Goal: Task Accomplishment & Management: Complete application form

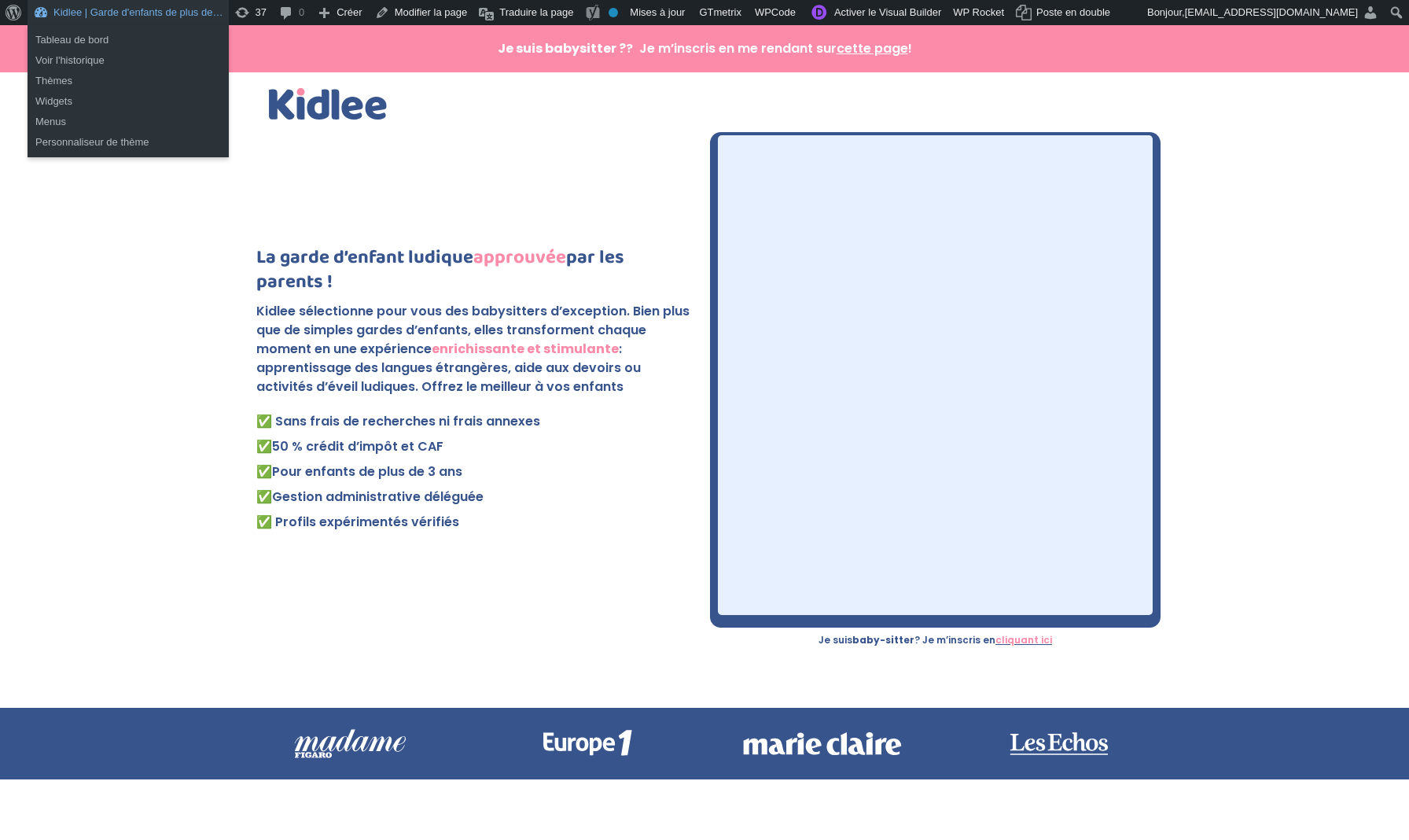
click at [109, 15] on link "Kidlee | Garde d'enfants de plus de…" at bounding box center [128, 13] width 201 height 25
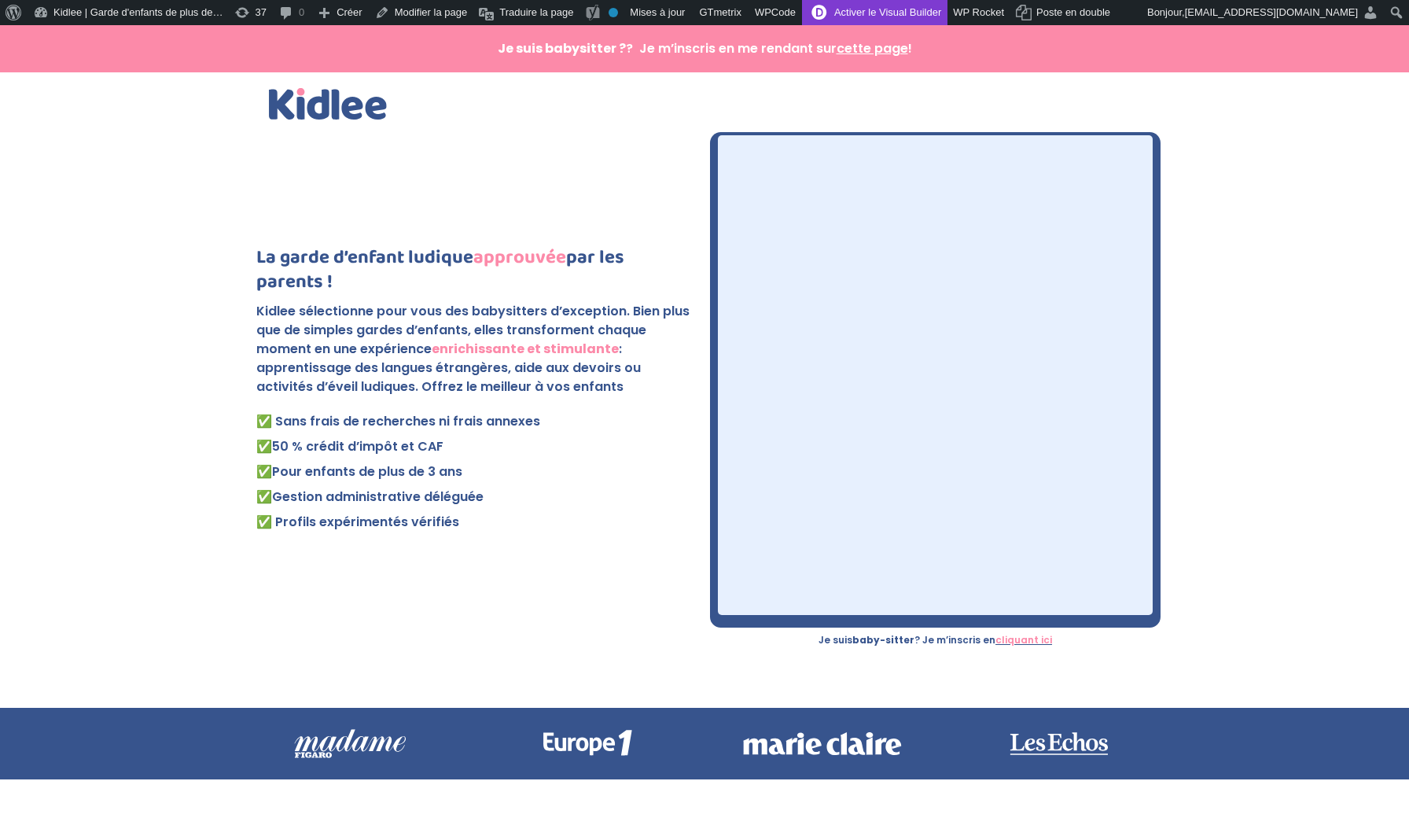
click at [901, 17] on link "Activer le Visual Builder" at bounding box center [875, 13] width 145 height 25
click at [915, 17] on link "Activer le Visual Builder" at bounding box center [875, 13] width 145 height 25
click at [897, 625] on div "Je suis baby-sitter ? Je m’inscris en cliquant ici" at bounding box center [935, 390] width 435 height 510
click at [884, 16] on link "Activer le Visual Builder" at bounding box center [875, 13] width 145 height 25
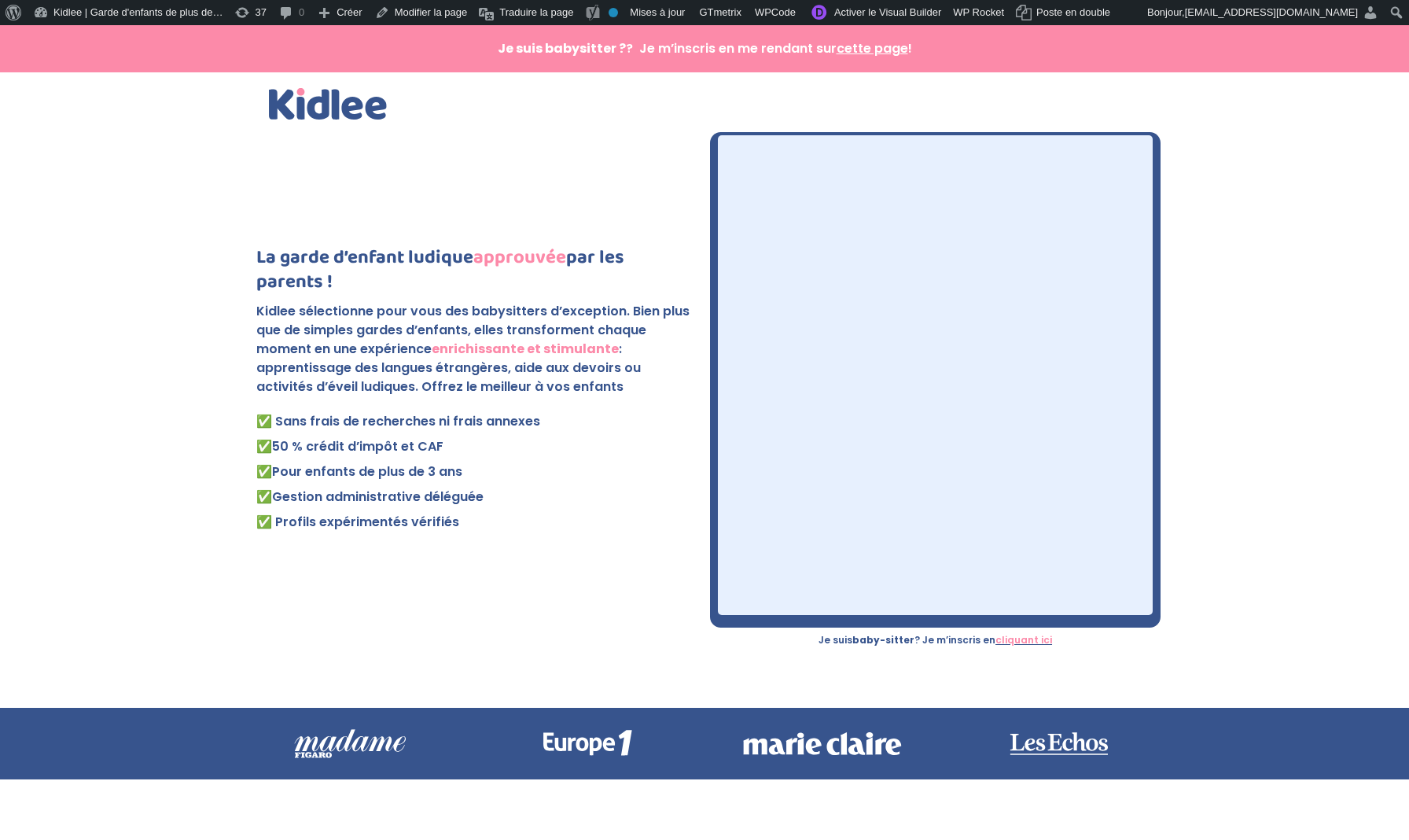
click at [336, 111] on img at bounding box center [328, 103] width 118 height 31
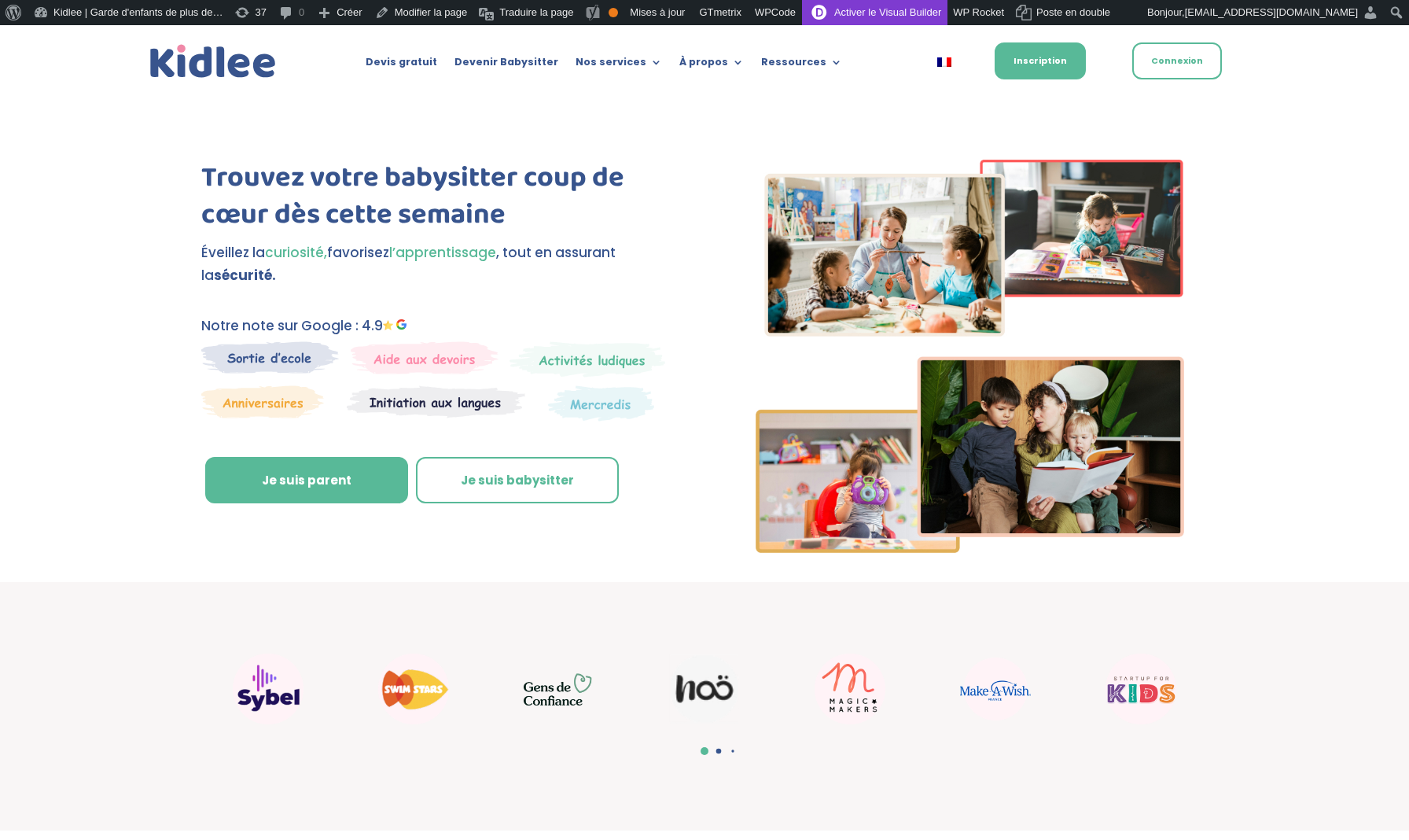
click at [898, 16] on link "Activer le Visual Builder" at bounding box center [875, 13] width 145 height 25
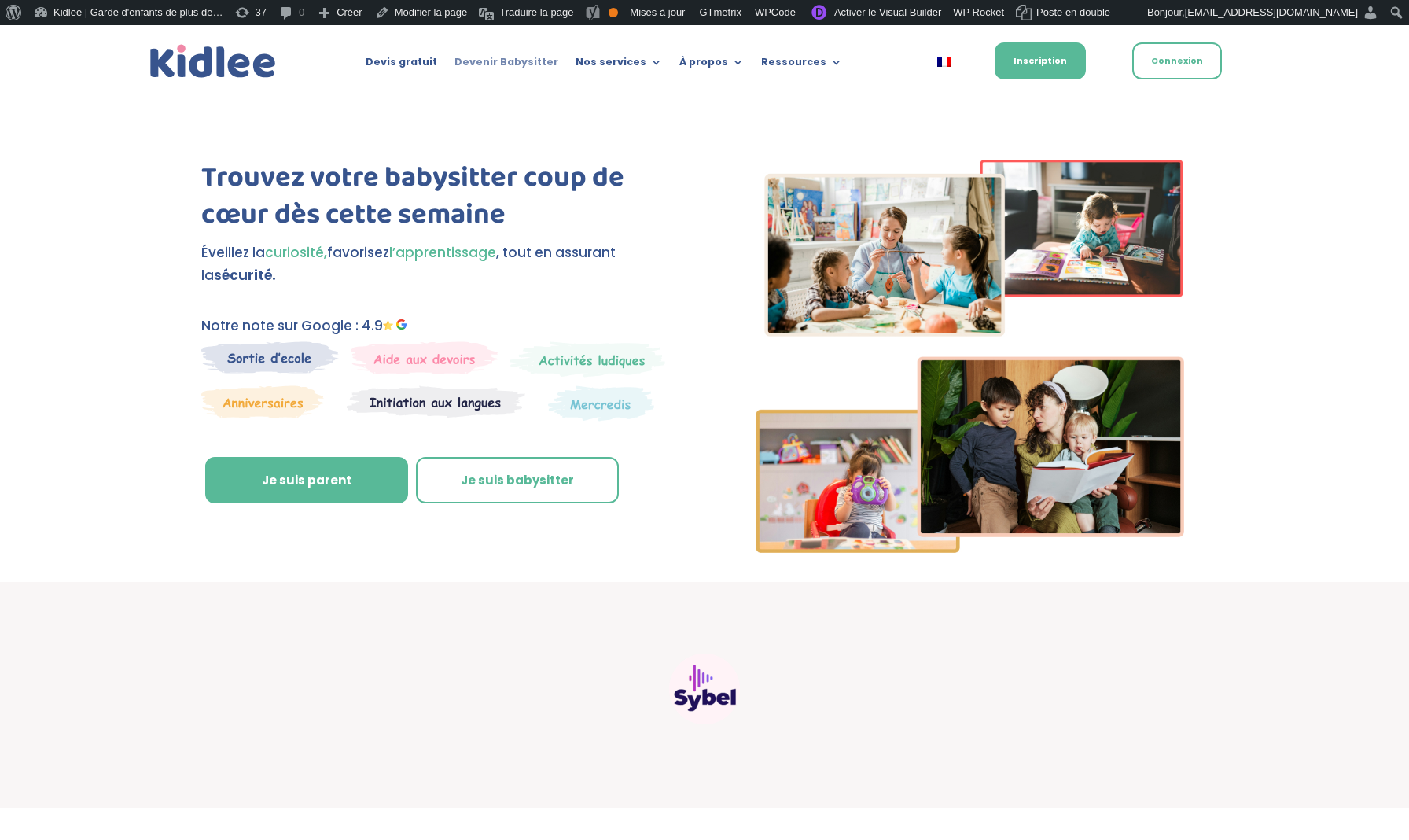
click at [523, 59] on link "Devenir Babysitter" at bounding box center [506, 65] width 104 height 17
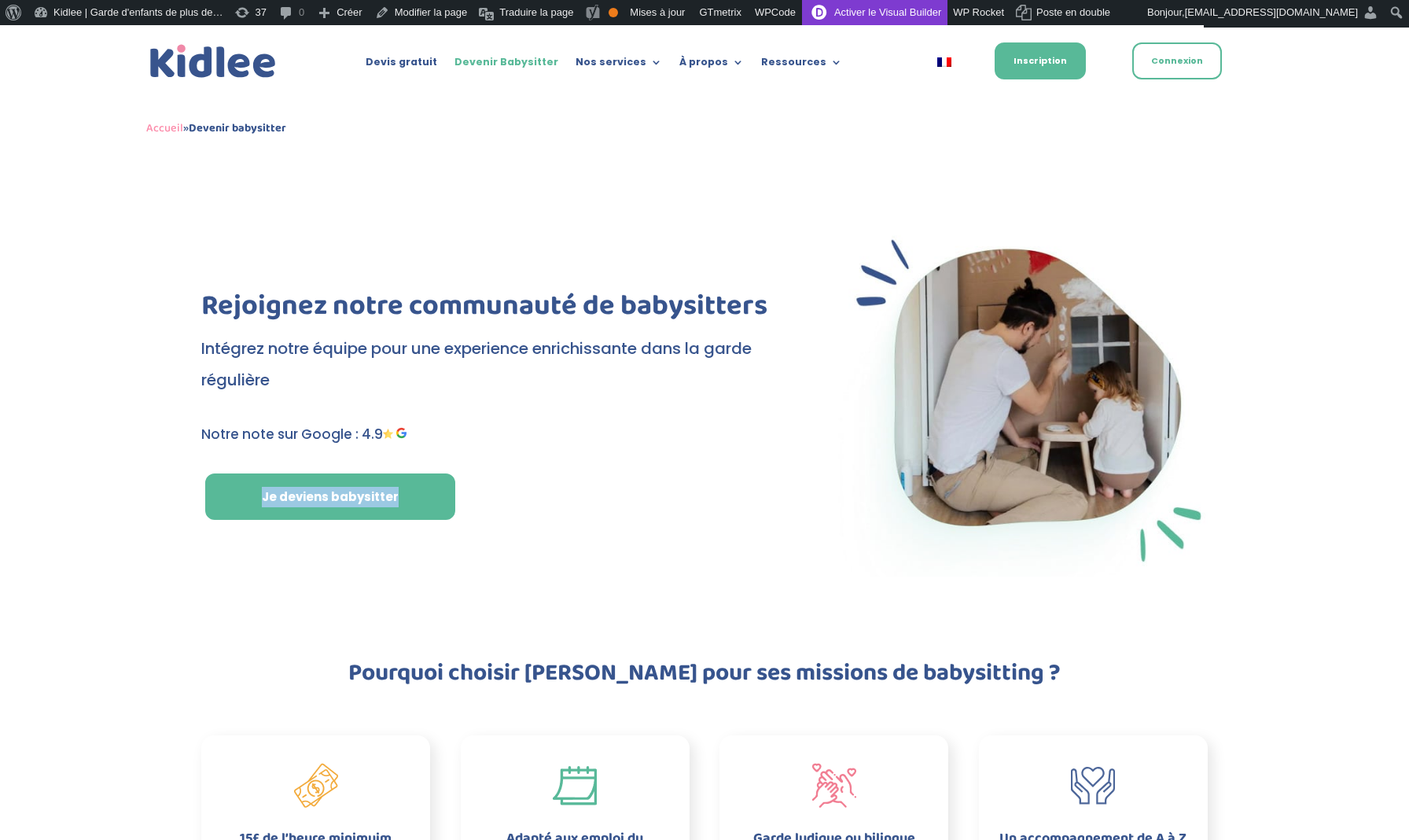
click at [897, 14] on link "Activer le Visual Builder" at bounding box center [875, 13] width 145 height 25
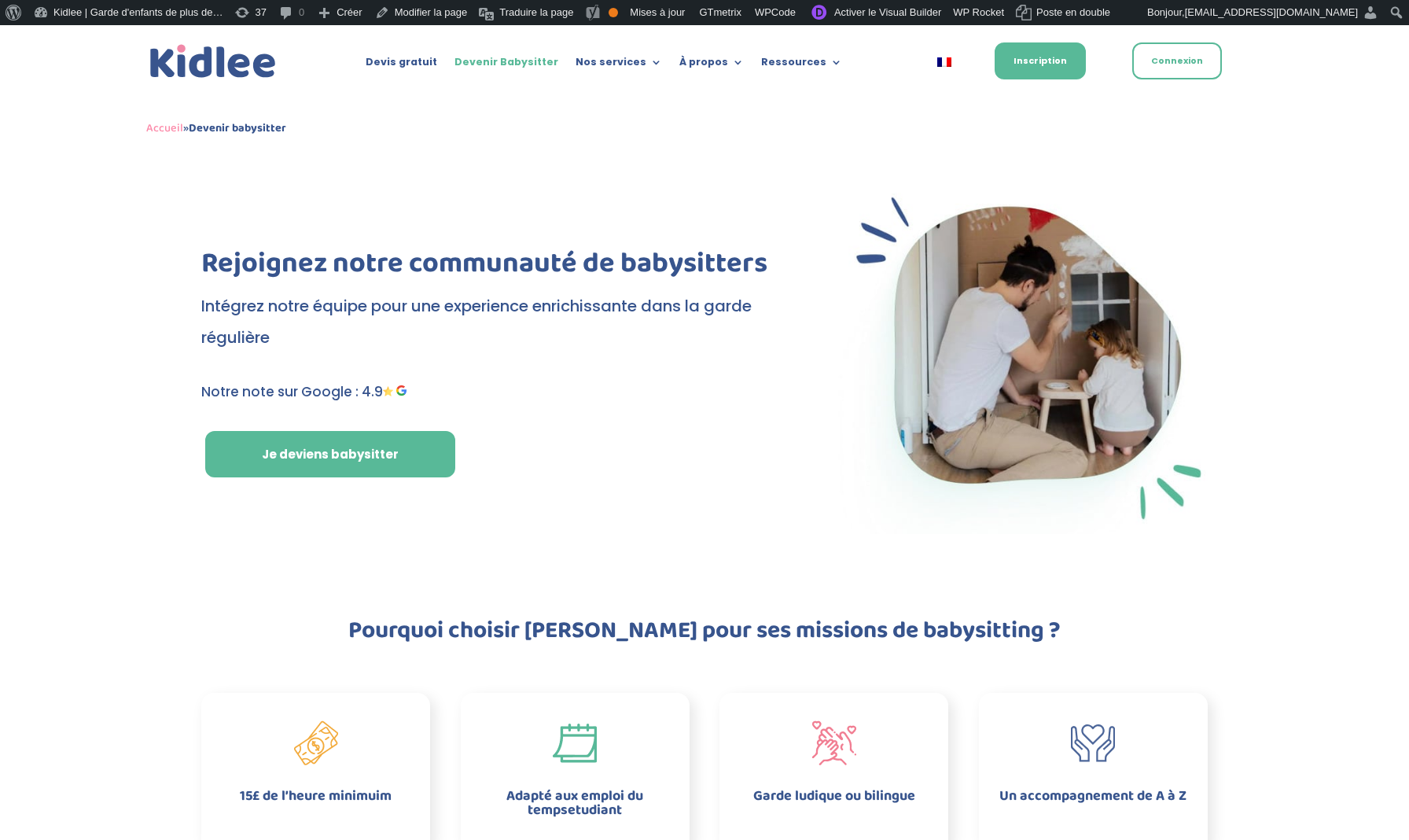
click at [1051, 228] on img at bounding box center [1023, 358] width 370 height 351
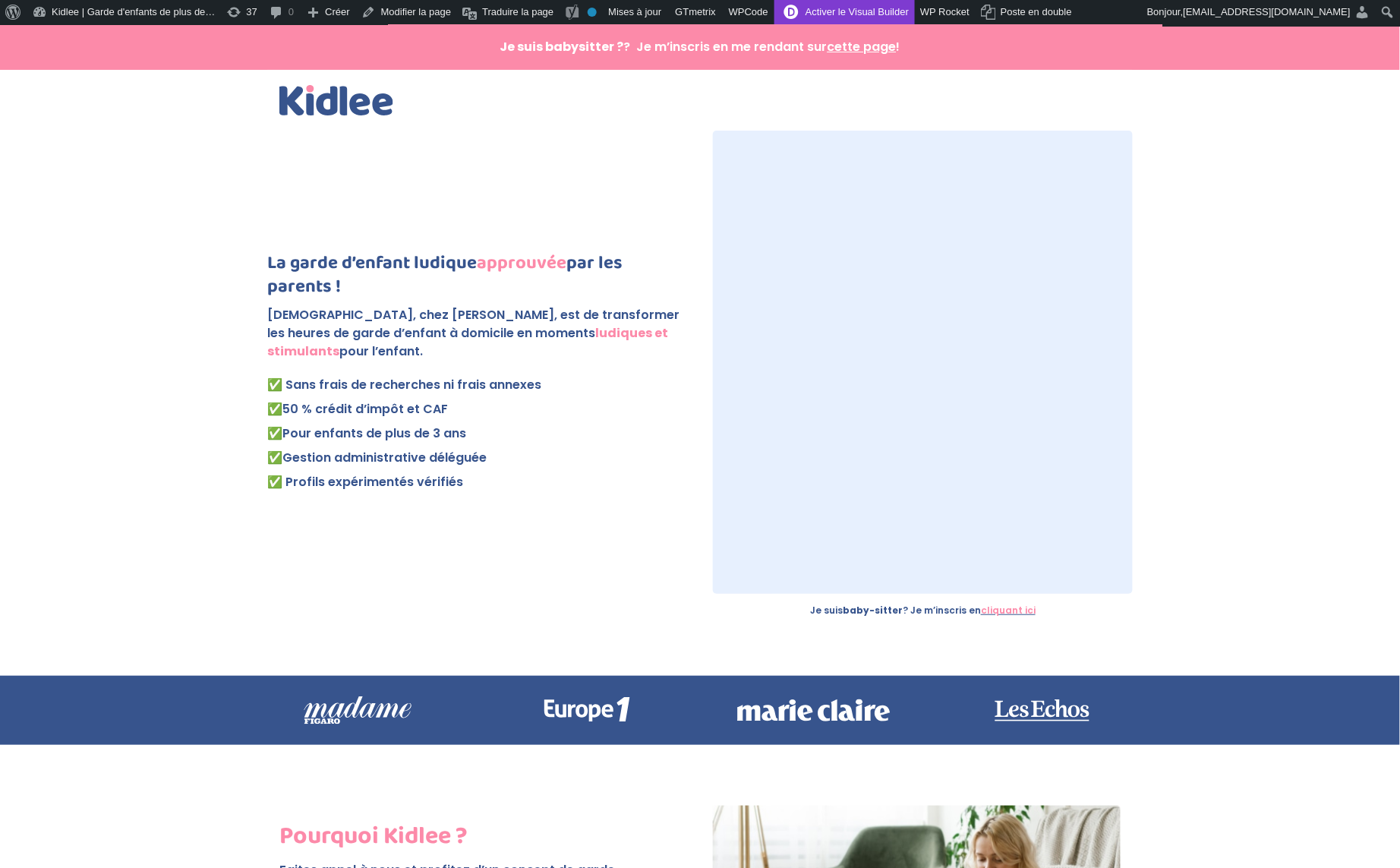
click at [870, 19] on link "Activer le Visual Builder" at bounding box center [844, 12] width 140 height 24
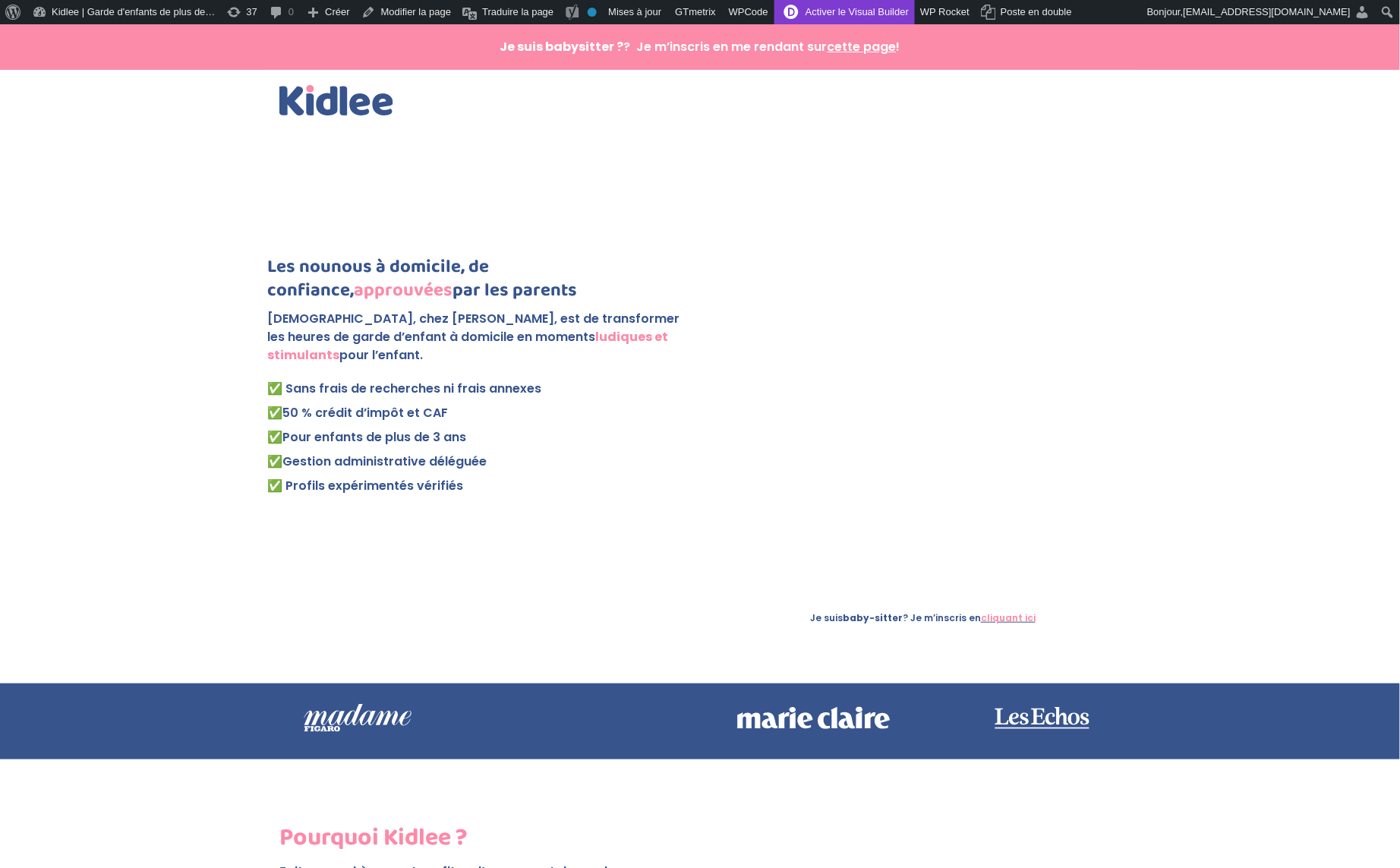
click at [869, 22] on link "Activer le Visual Builder" at bounding box center [844, 12] width 140 height 24
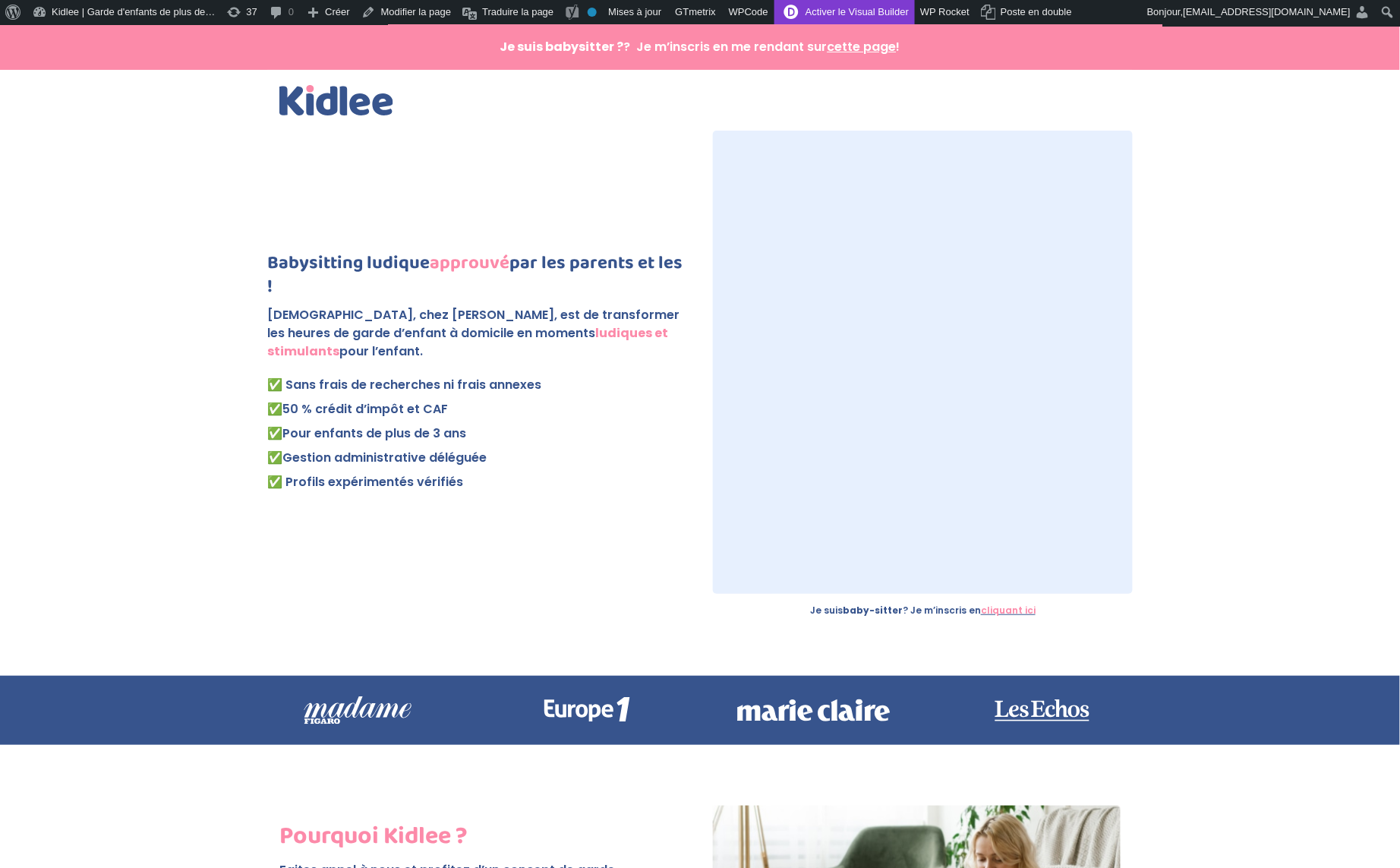
click at [896, 14] on link "Activer le Visual Builder" at bounding box center [844, 12] width 140 height 24
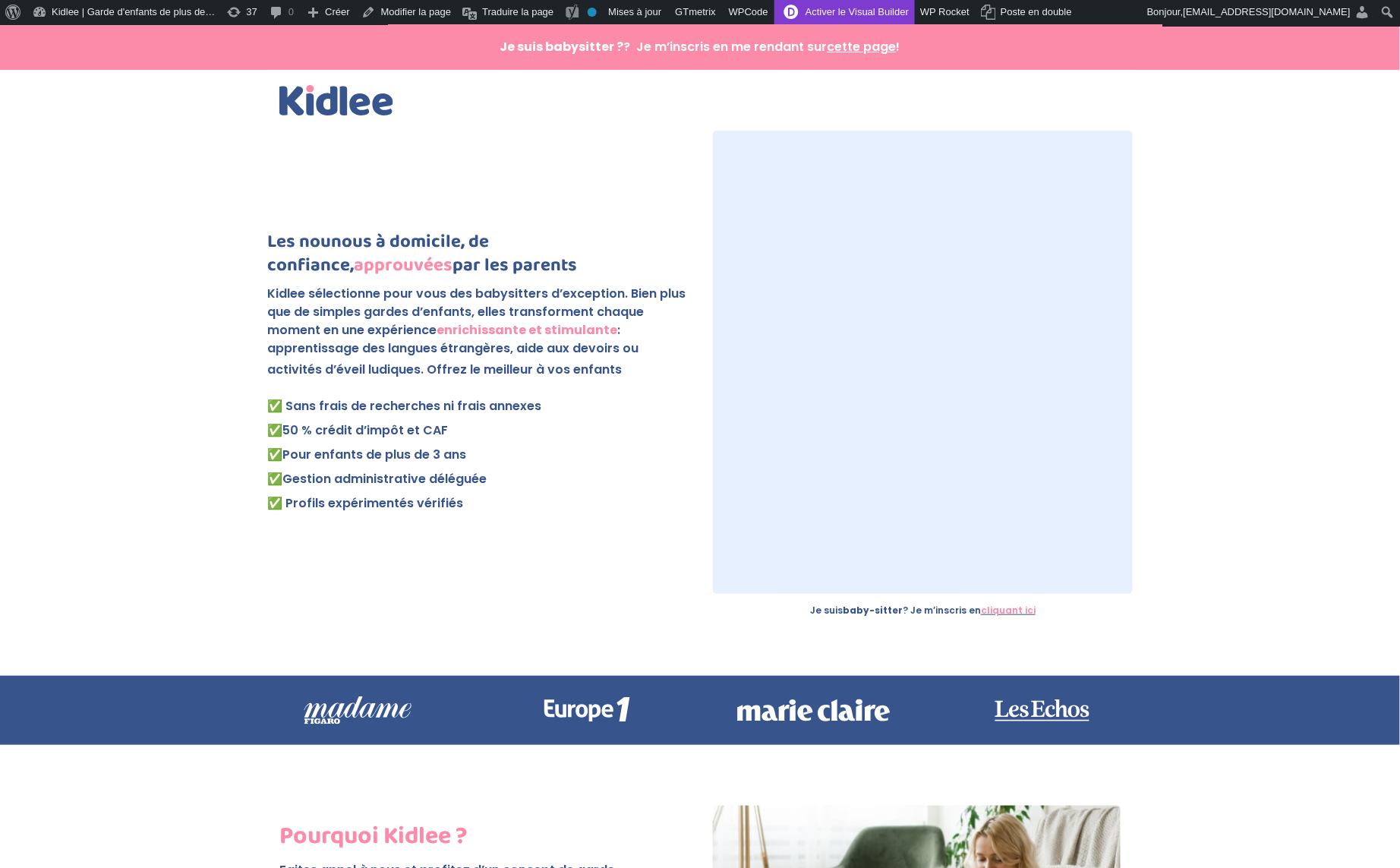
click at [883, 16] on link "Activer le Visual Builder" at bounding box center [844, 12] width 140 height 24
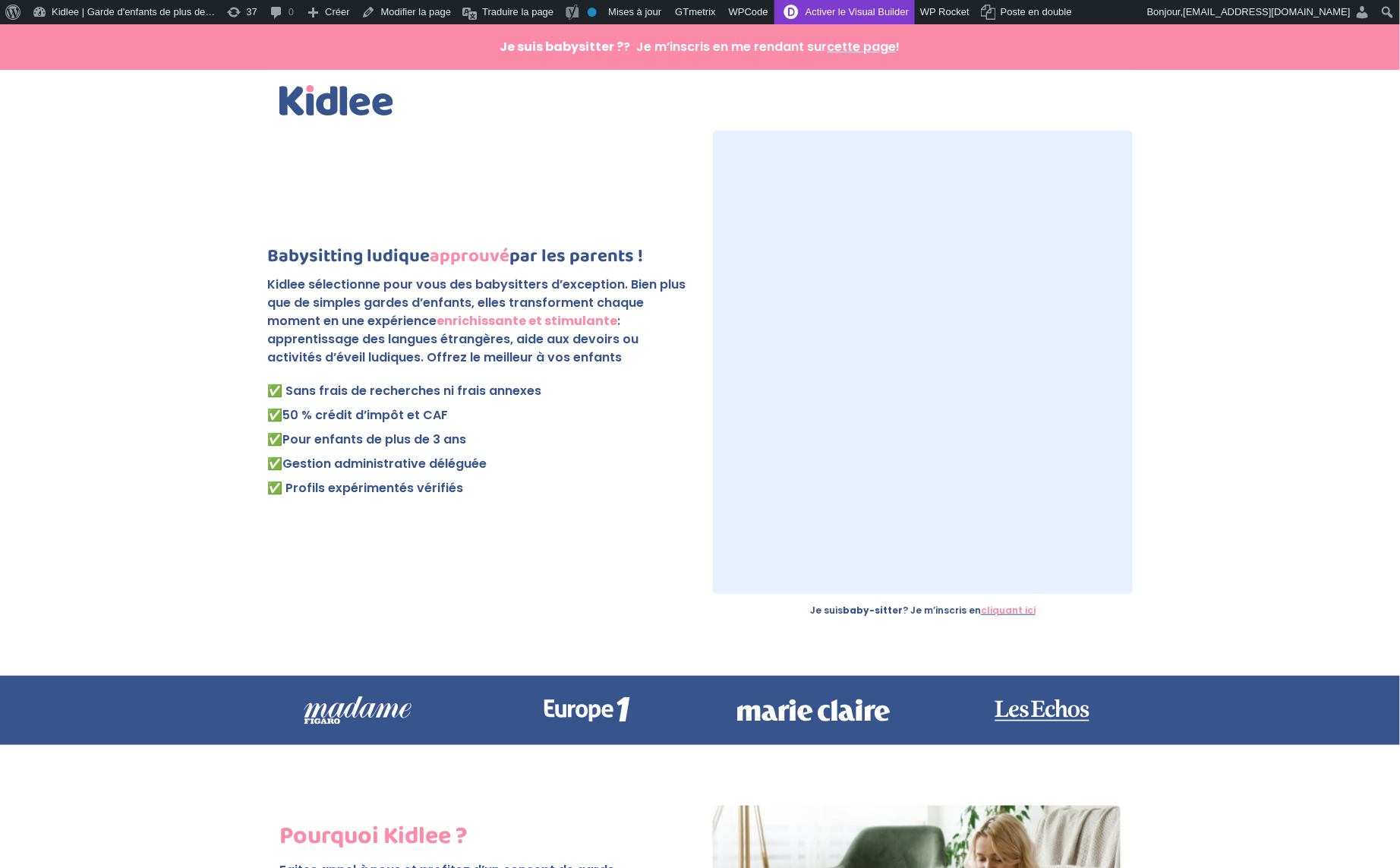
click at [872, 16] on link "Activer le Visual Builder" at bounding box center [844, 12] width 140 height 24
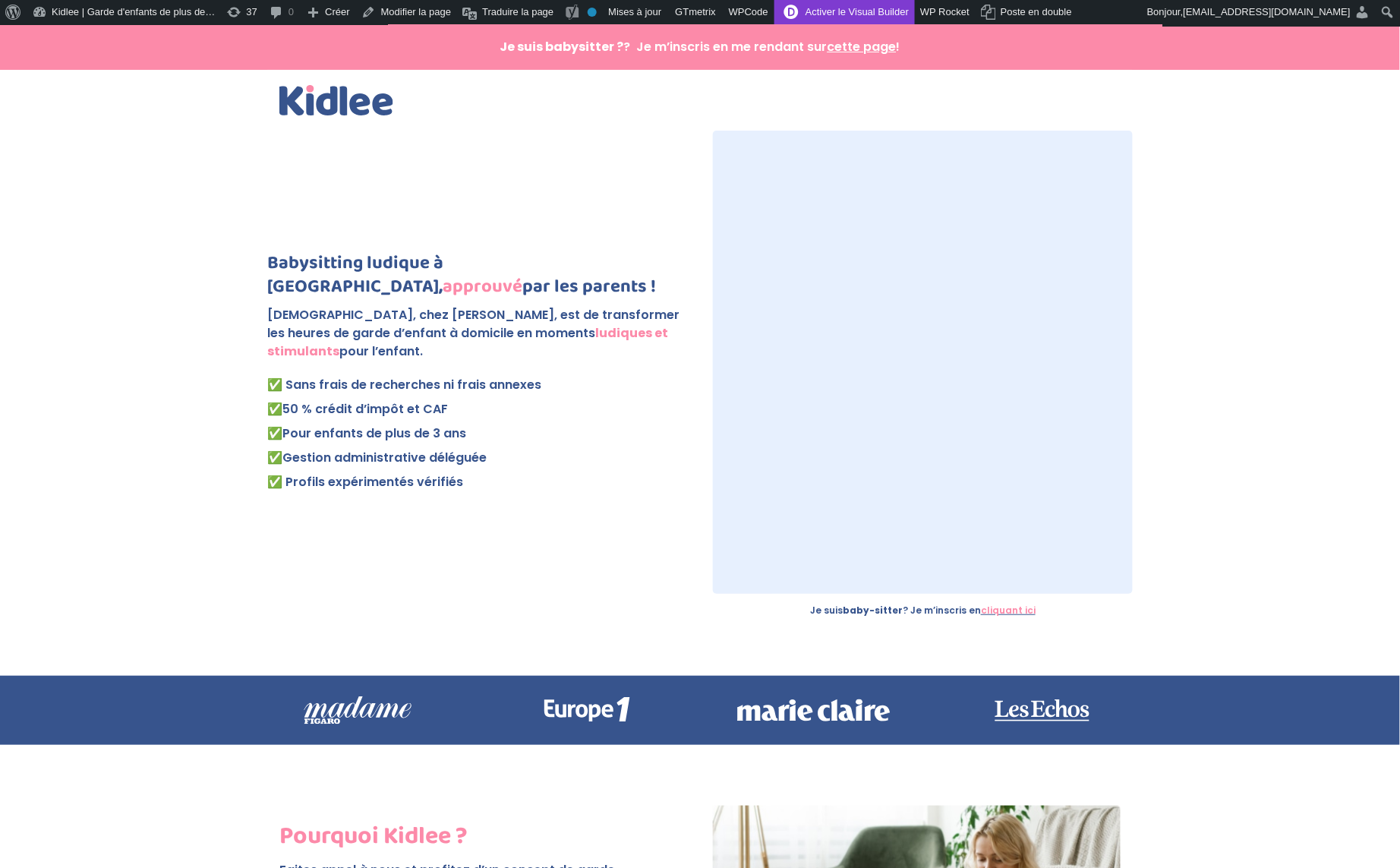
click at [897, 17] on link "Activer le Visual Builder" at bounding box center [844, 12] width 140 height 24
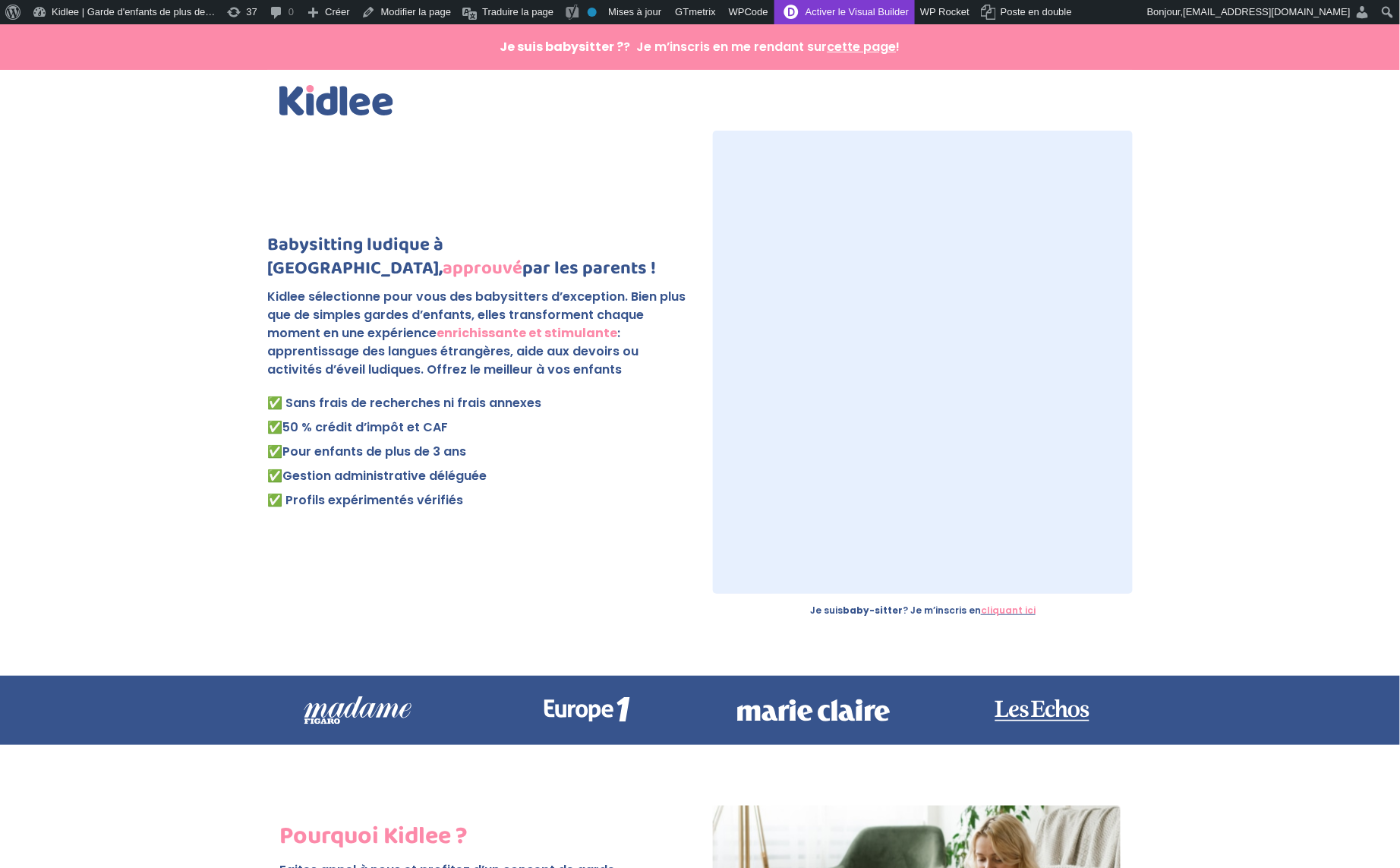
click at [883, 11] on link "Activer le Visual Builder" at bounding box center [844, 12] width 140 height 24
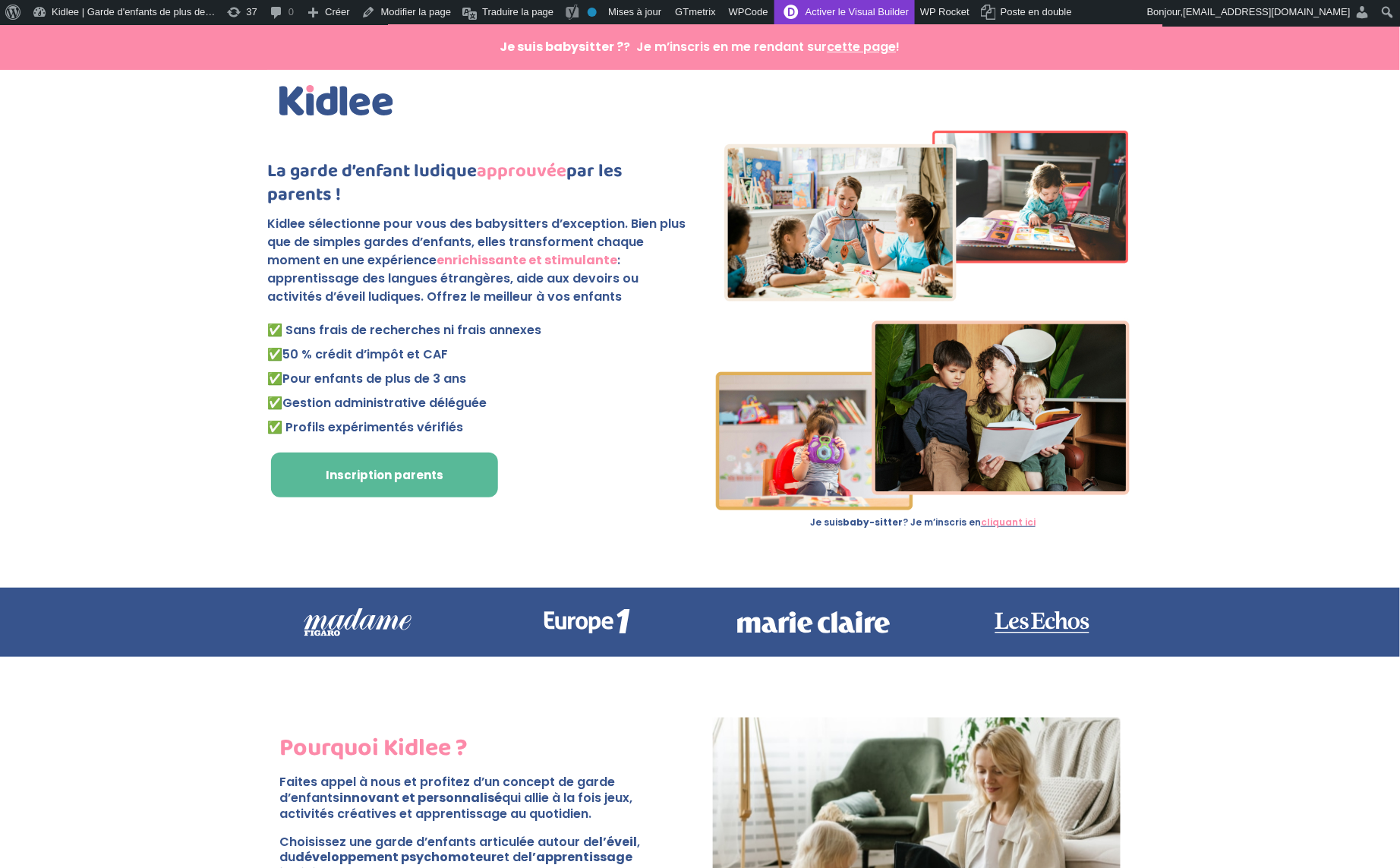
click at [887, 19] on link "Activer le Visual Builder" at bounding box center [844, 12] width 140 height 24
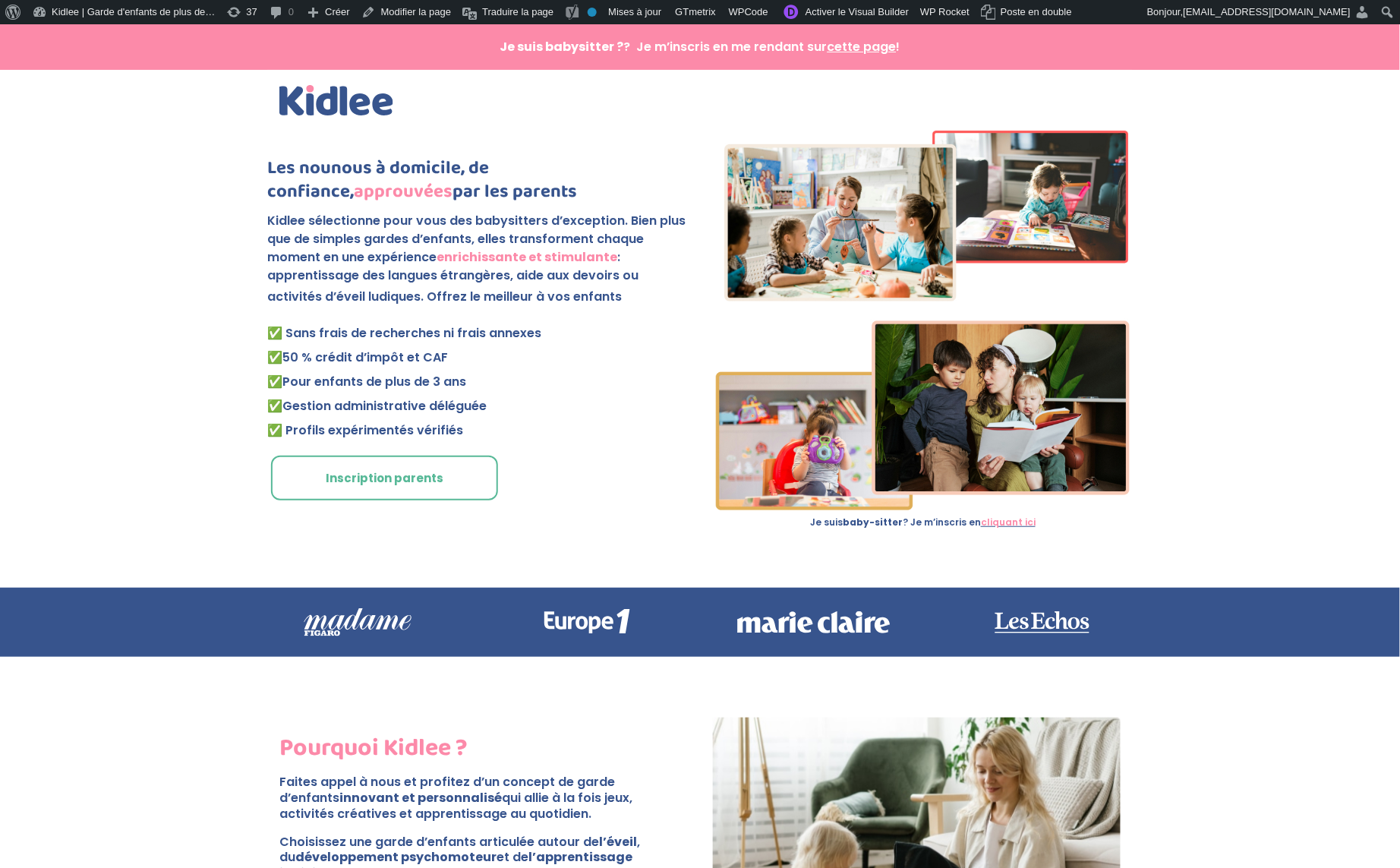
click at [385, 474] on link "Inscription parents" at bounding box center [385, 478] width 227 height 46
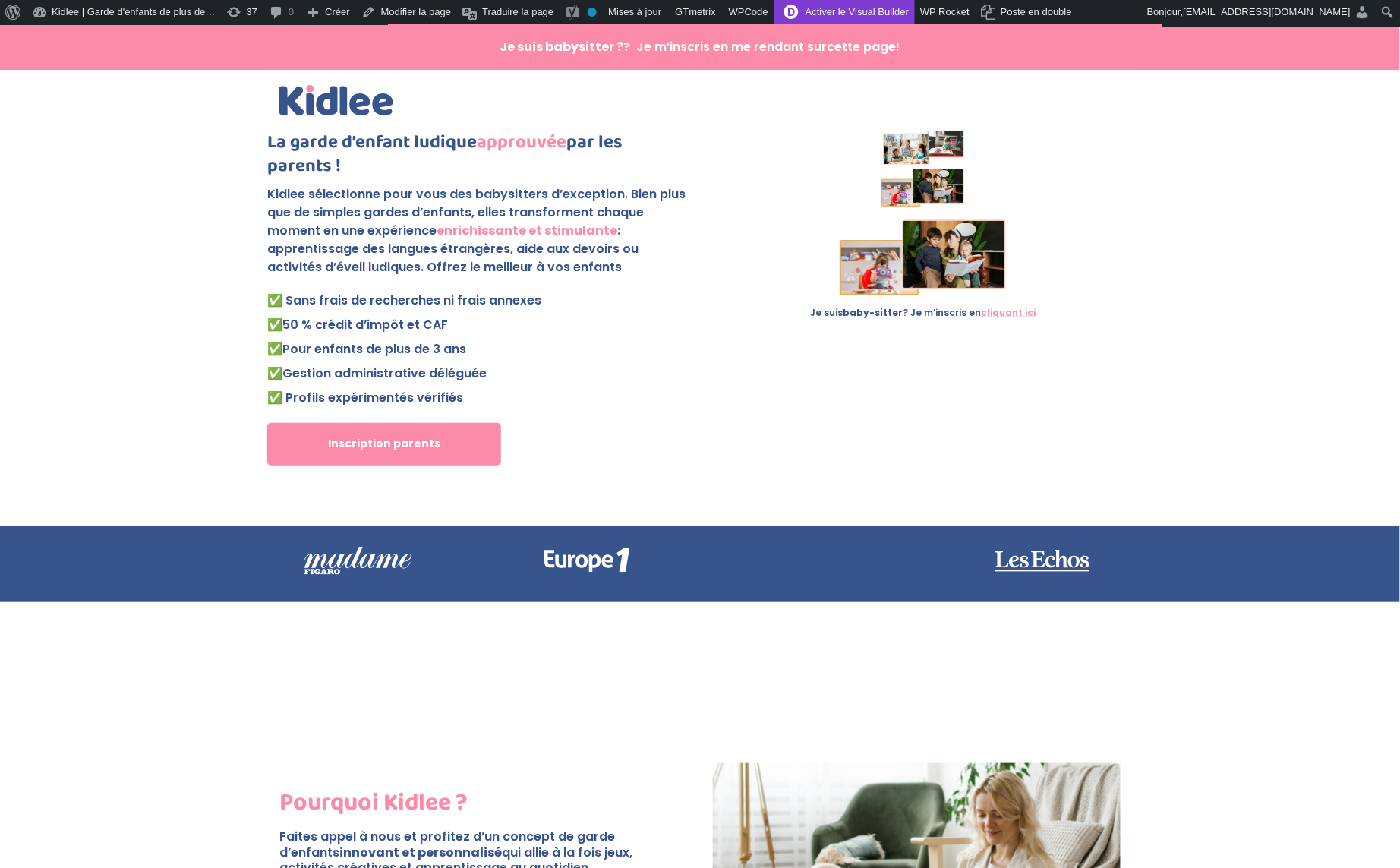
click at [892, 18] on link "Activer le Visual Builder" at bounding box center [844, 12] width 140 height 24
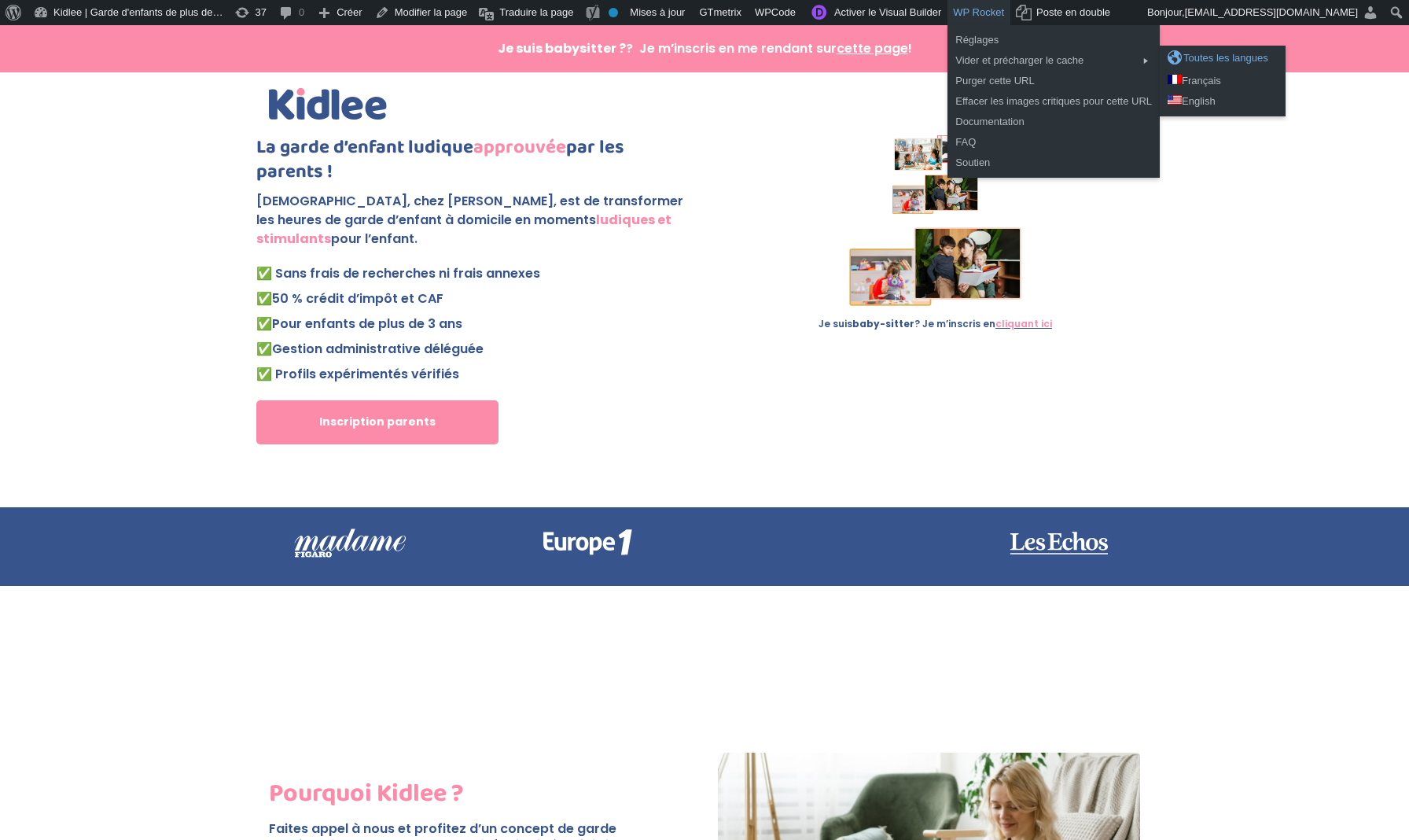
click at [1259, 57] on div "Toutes les langues" at bounding box center [1222, 58] width 110 height 16
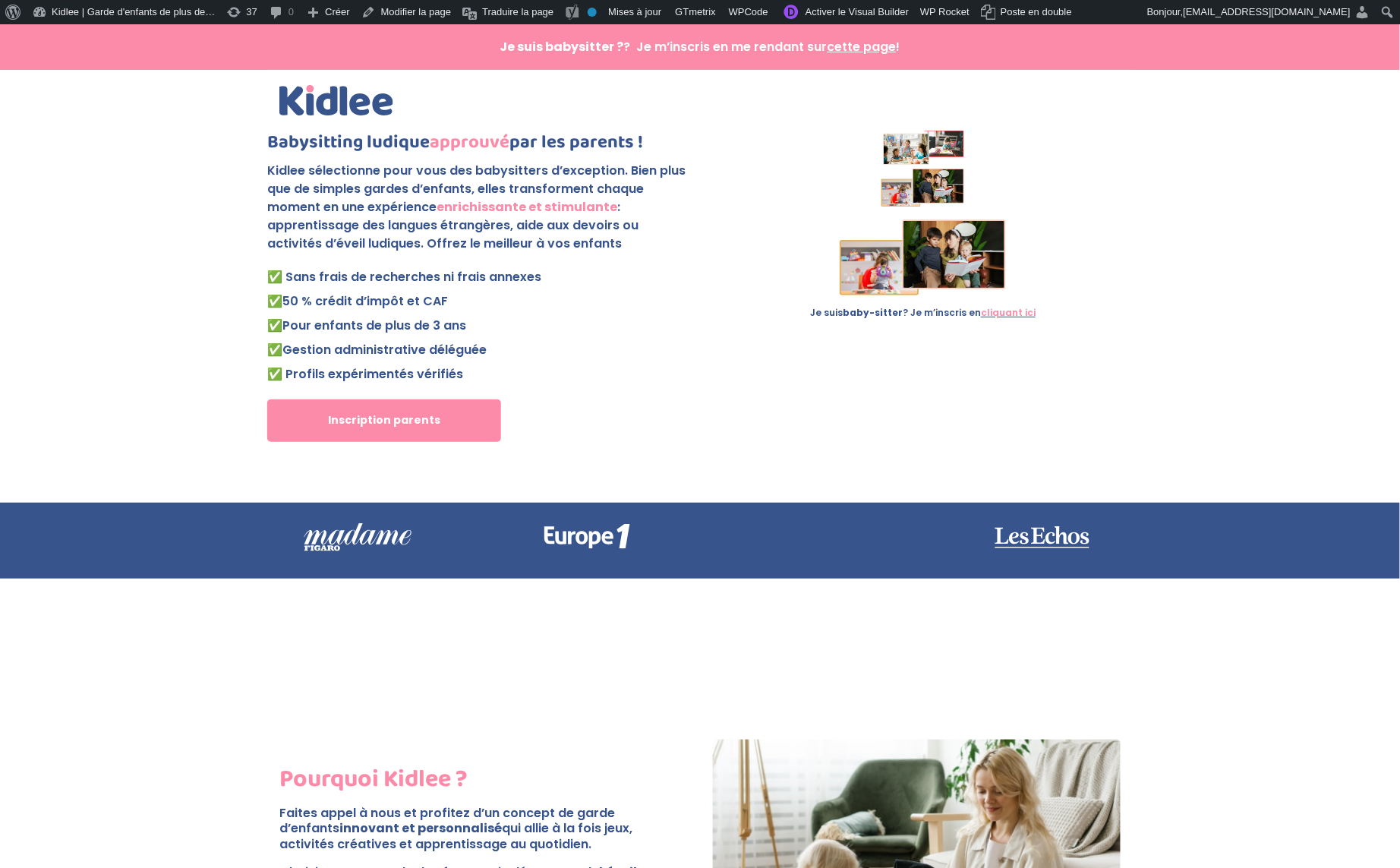
click at [892, 199] on div "Je suis baby-sitter ? Je m’inscris en cliquant ici" at bounding box center [922, 286] width 420 height 311
click at [935, 98] on div at bounding box center [700, 100] width 841 height 61
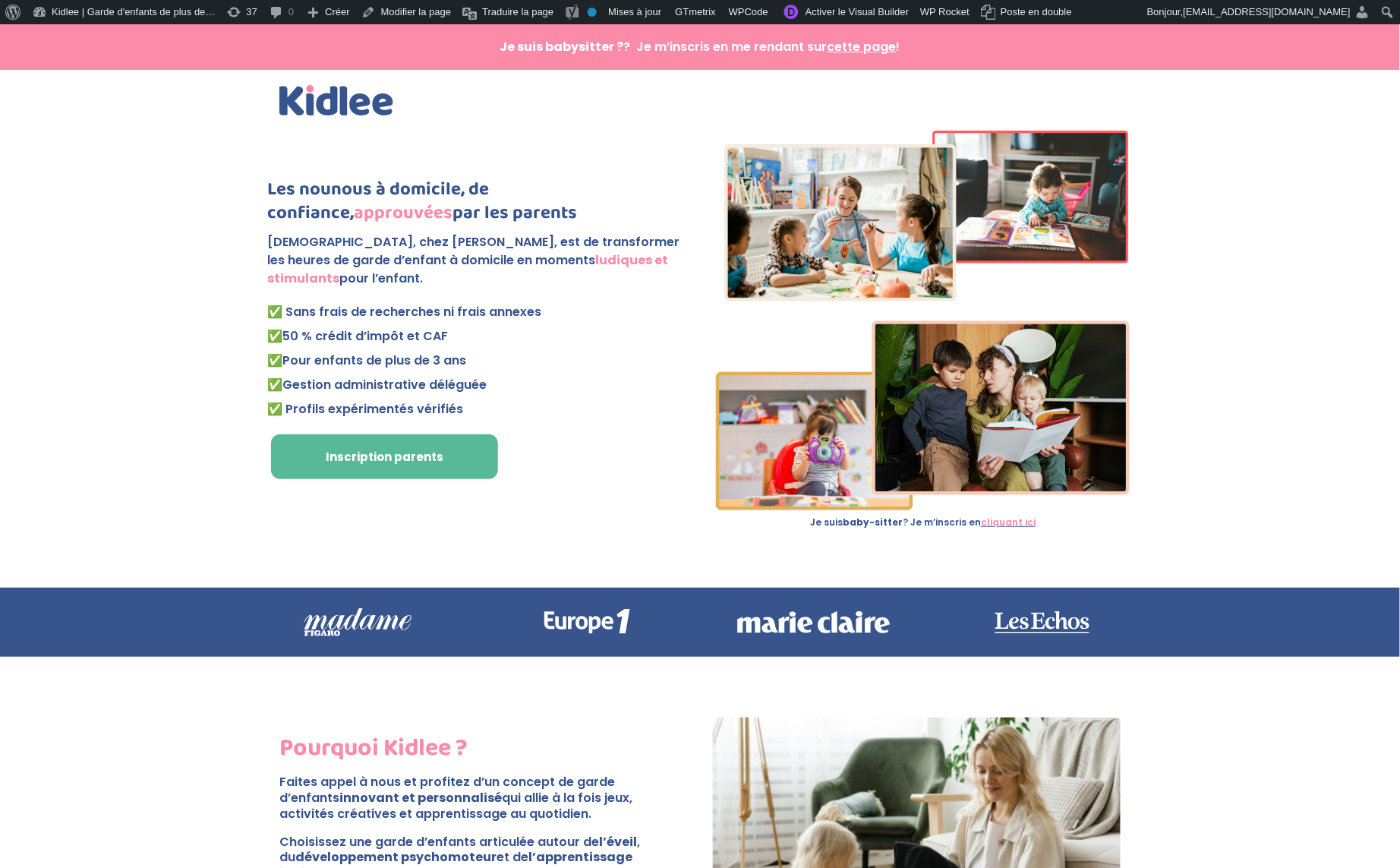
click at [928, 295] on div "Je suis baby-sitter ? Je m’inscris en cliquant ici" at bounding box center [922, 328] width 420 height 396
click at [929, 288] on div "Je suis baby-sitter ? Je m’inscris en cliquant ici" at bounding box center [922, 328] width 420 height 396
click at [1098, 99] on div at bounding box center [700, 100] width 841 height 61
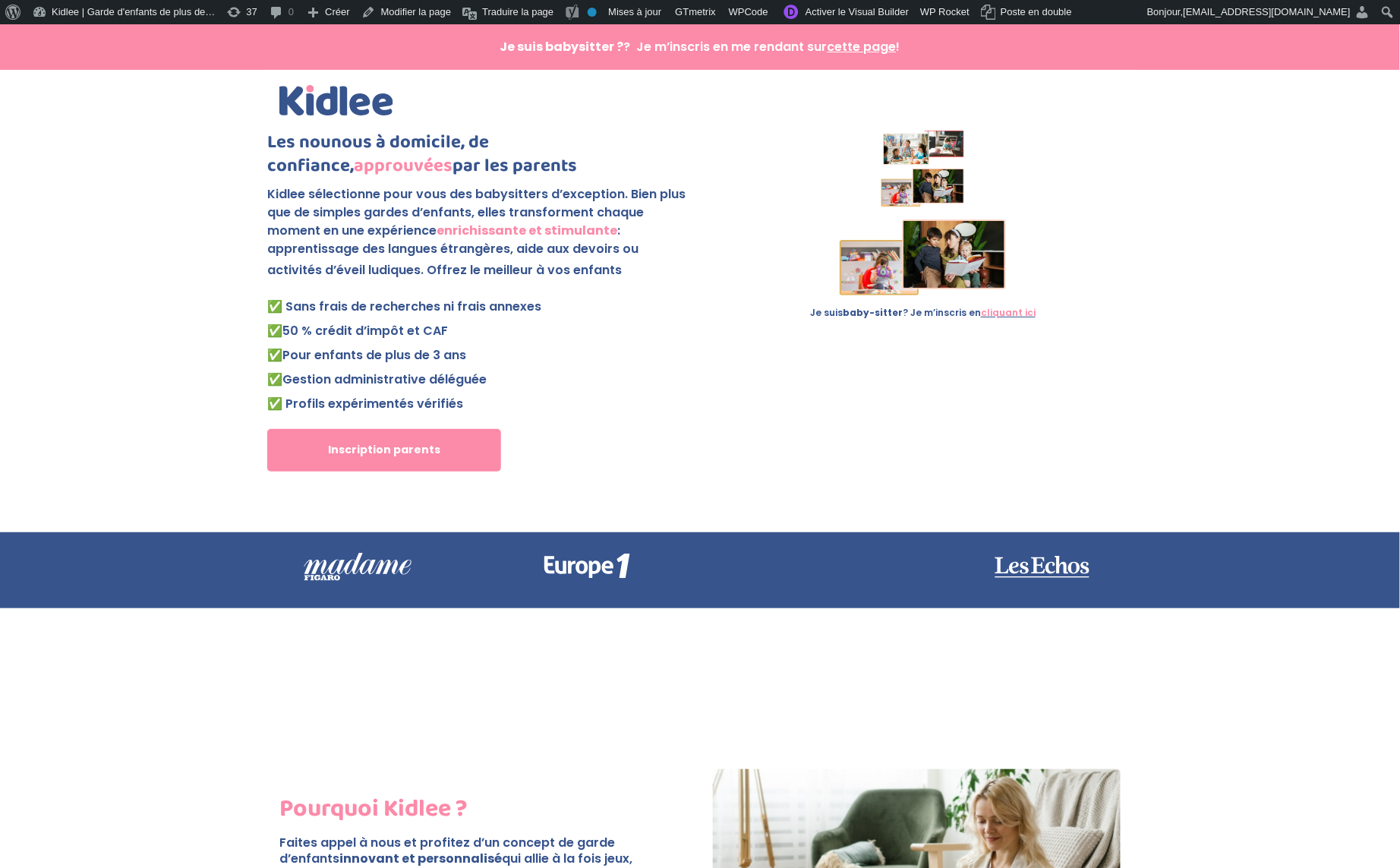
click at [964, 193] on div "Je suis baby-sitter ? Je m’inscris en cliquant ici" at bounding box center [922, 301] width 420 height 341
